Goal: Feedback & Contribution: Contribute content

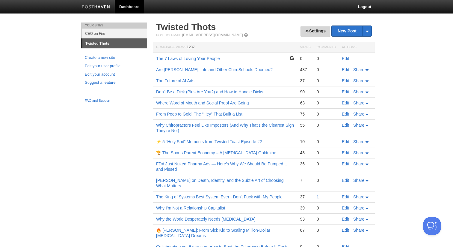
click at [310, 30] on link "Settings" at bounding box center [316, 31] width 30 height 11
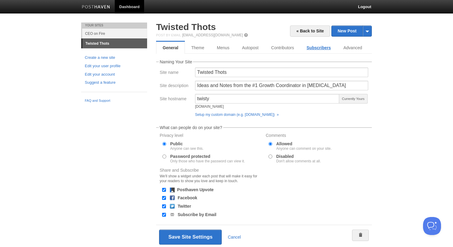
click at [319, 49] on link "Subscribers" at bounding box center [318, 48] width 37 height 12
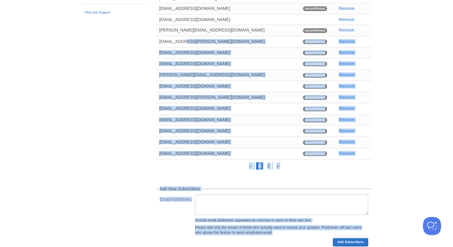
scroll to position [107, 0]
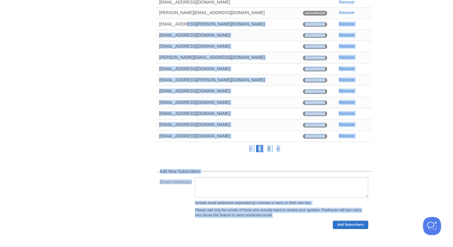
drag, startPoint x: 216, startPoint y: 126, endPoint x: 214, endPoint y: 245, distance: 118.7
click at [215, 246] on div "« Back to Site New Post by Web by Email Twisted Thots Post by Email post@twisty…" at bounding box center [264, 82] width 225 height 330
click at [269, 145] on link "2" at bounding box center [268, 148] width 7 height 7
click at [270, 145] on link "2" at bounding box center [268, 148] width 7 height 7
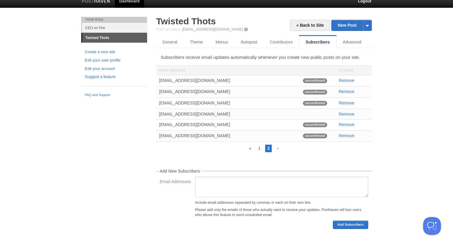
scroll to position [7, 0]
click at [341, 21] on link "New Post" at bounding box center [352, 25] width 40 height 10
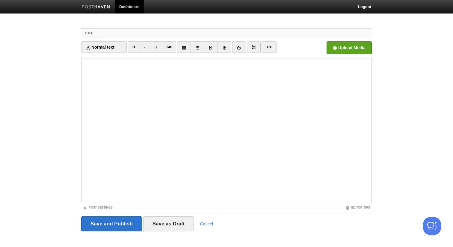
click at [173, 34] on input "Title" at bounding box center [239, 33] width 266 height 10
paste input "The Death of the Breakfast Pic: What It Means for Your Chiropractic Practice"
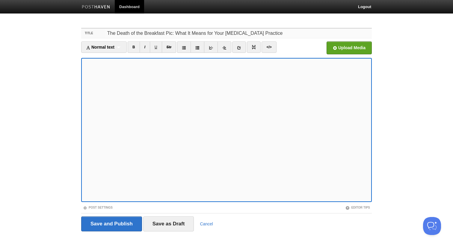
click at [164, 32] on input "The Death of the Breakfast Pic: What It Means for Your Chiropractic Practice" at bounding box center [239, 33] width 266 height 10
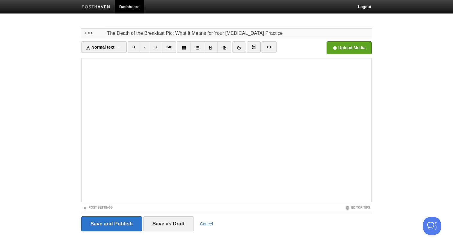
click at [138, 31] on input "The Death of the Breakfast Pic: What It Means for Your Chiropractic Practice" at bounding box center [239, 33] width 266 height 10
drag, startPoint x: 162, startPoint y: 32, endPoint x: 147, endPoint y: 32, distance: 14.7
click at [147, 32] on input "The Death of the Breakfast Pic: What It Means for Your Chiropractic Practice" at bounding box center [239, 33] width 266 height 10
click at [165, 29] on input "The Death of the Breakfast Pic: What It Means for Your Chiropractic Practice" at bounding box center [239, 33] width 266 height 10
drag, startPoint x: 170, startPoint y: 32, endPoint x: 144, endPoint y: 31, distance: 26.1
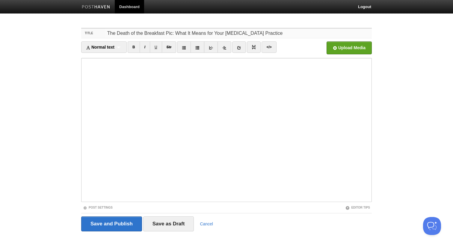
click at [144, 31] on input "The Death of the Breakfast Pic: What It Means for Your Chiropractic Practice" at bounding box center [239, 33] width 266 height 10
type input "The Death of the Selfie: What It Means for Your [MEDICAL_DATA] Practice"
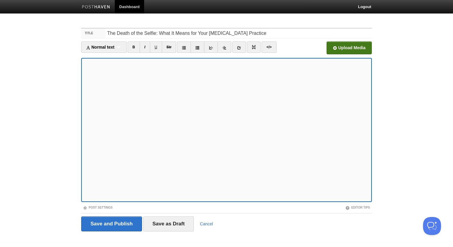
click at [354, 47] on input "file" at bounding box center [169, 49] width 454 height 31
click at [120, 220] on input "Save and Publish" at bounding box center [111, 223] width 61 height 15
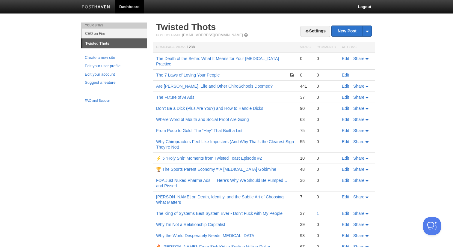
click at [176, 61] on td "The Death of the Selfie: What It Means for Your [MEDICAL_DATA] Practice" at bounding box center [225, 61] width 144 height 17
click at [176, 60] on link "The Death of the Selfie: What It Means for Your [MEDICAL_DATA] Practice" at bounding box center [217, 61] width 123 height 10
click at [38, 58] on body "Dashboard Logout Your Sites CEO on Fire Twisted Thots Create a new site Edit yo…" at bounding box center [226, 167] width 453 height 335
click at [194, 58] on link "The Death of the Selfie: What It Means for Your [MEDICAL_DATA] Practice" at bounding box center [217, 61] width 123 height 10
